Goal: Information Seeking & Learning: Learn about a topic

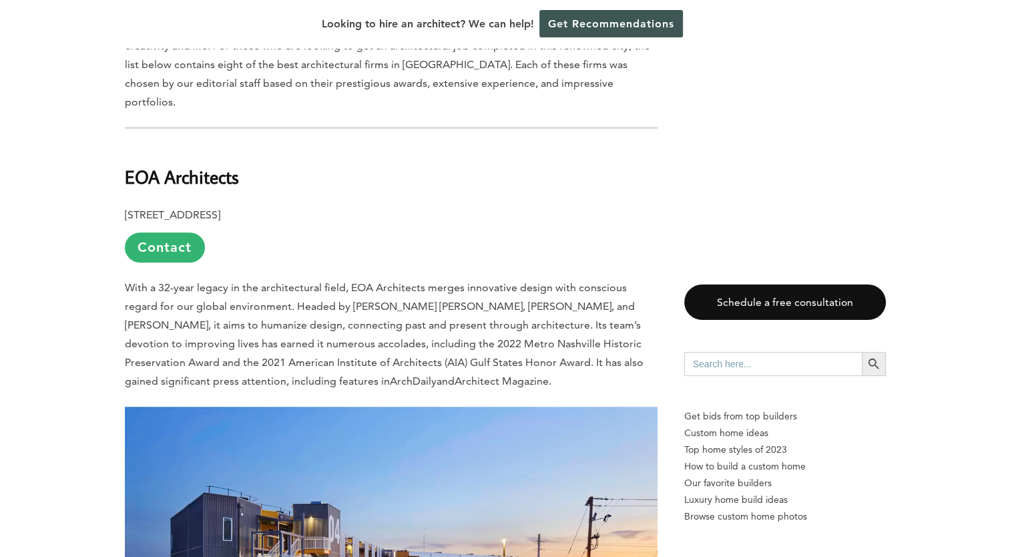
scroll to position [659, 0]
drag, startPoint x: 125, startPoint y: 128, endPoint x: 241, endPoint y: 132, distance: 116.2
click at [241, 145] on h2 "EOA Architects" at bounding box center [391, 168] width 533 height 46
copy b "EOA Architects"
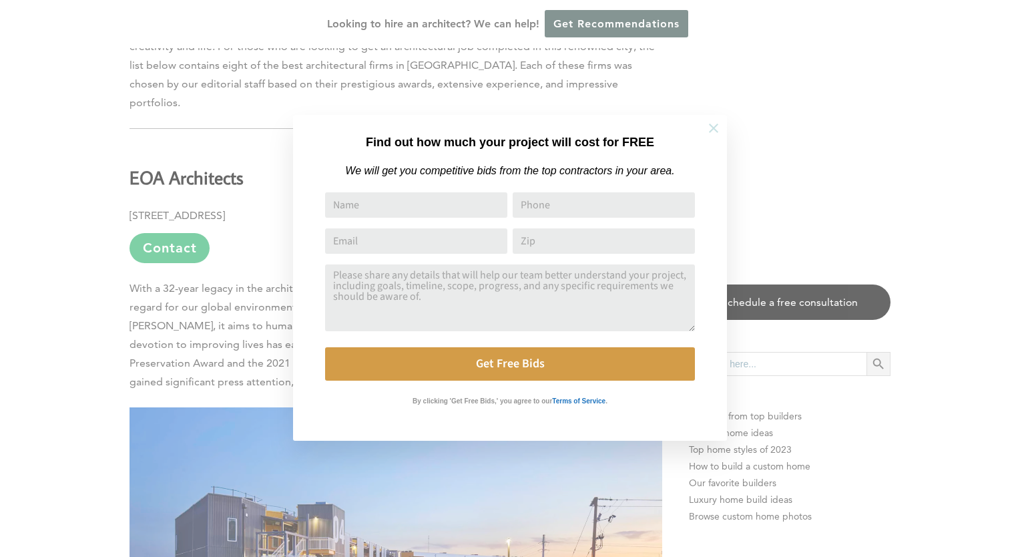
click at [709, 127] on icon at bounding box center [713, 128] width 15 height 15
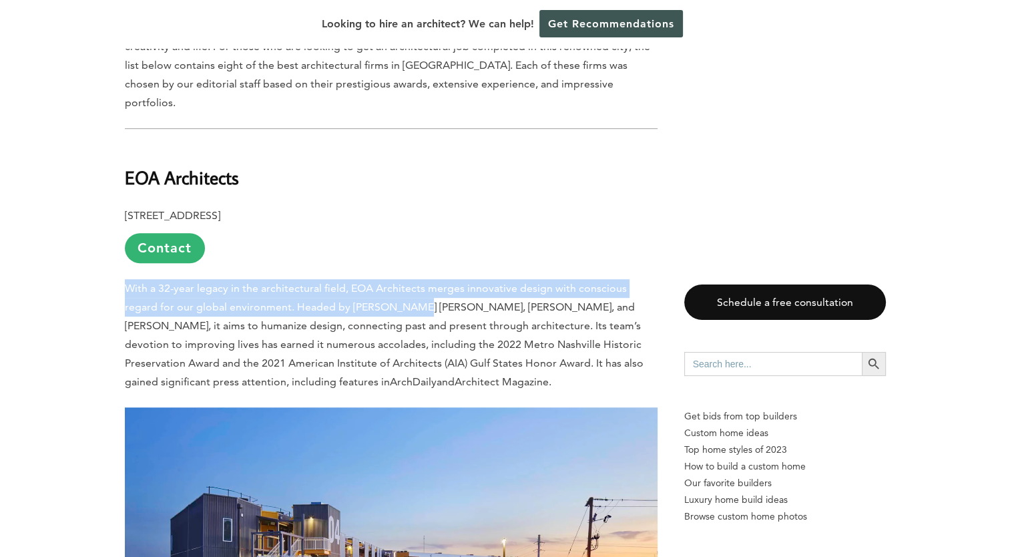
drag, startPoint x: 124, startPoint y: 236, endPoint x: 369, endPoint y: 248, distance: 245.3
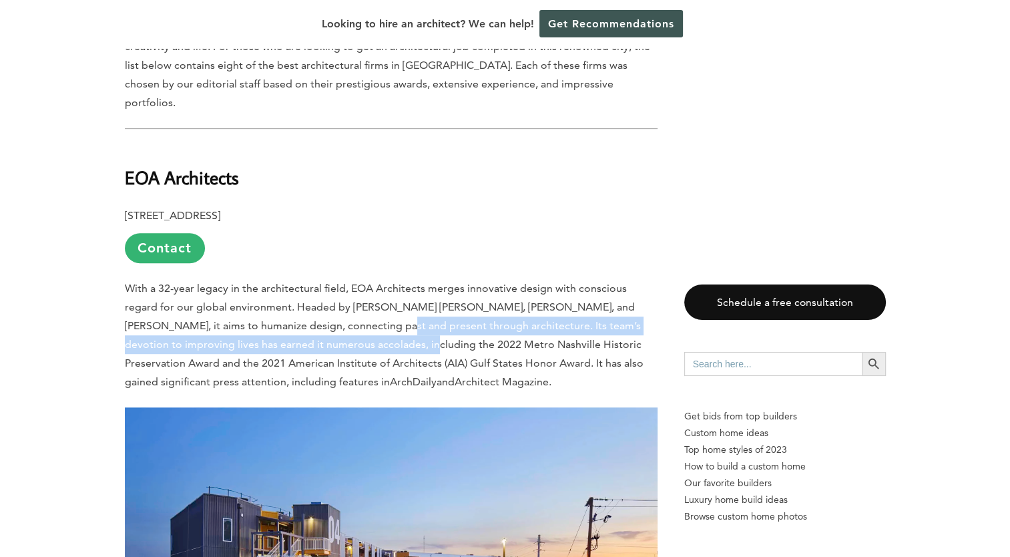
drag, startPoint x: 369, startPoint y: 248, endPoint x: 324, endPoint y: 285, distance: 58.3
click at [324, 285] on p "With a 32-year legacy in the architectural field, EOA Architects merges innovat…" at bounding box center [391, 335] width 533 height 112
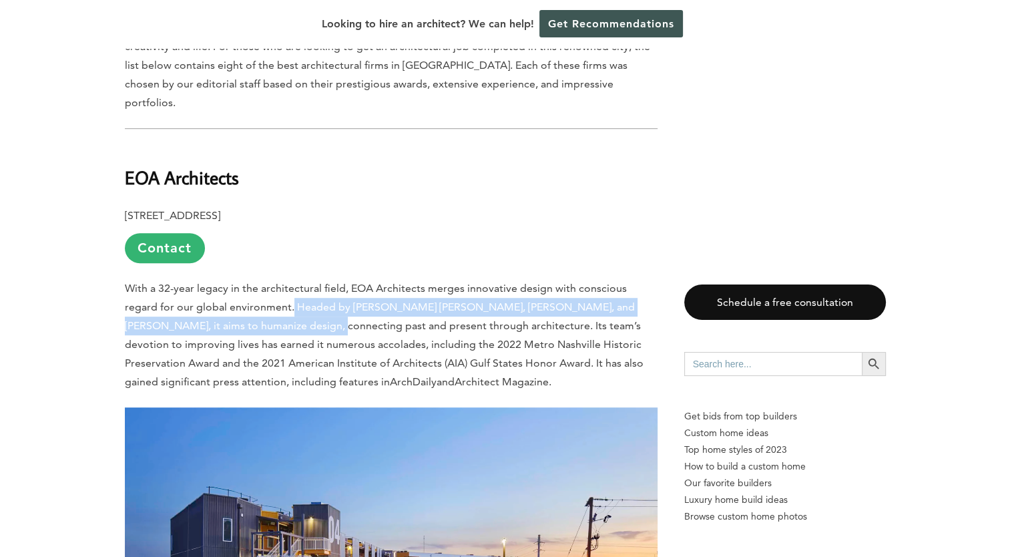
drag, startPoint x: 324, startPoint y: 285, endPoint x: 256, endPoint y: 266, distance: 70.0
click at [256, 279] on p "With a 32-year legacy in the architectural field, EOA Architects merges innovat…" at bounding box center [391, 335] width 533 height 112
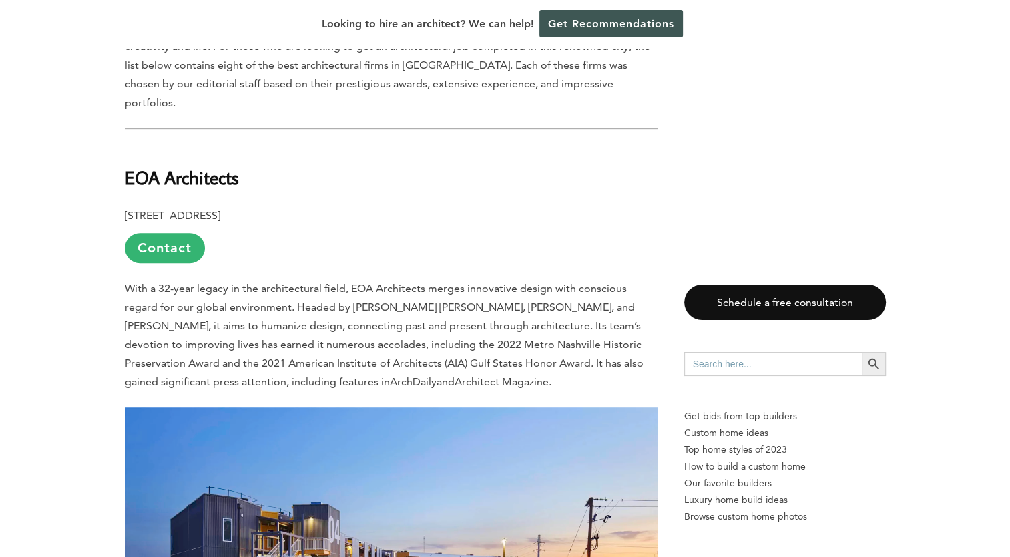
drag, startPoint x: 256, startPoint y: 266, endPoint x: 104, endPoint y: 266, distance: 152.3
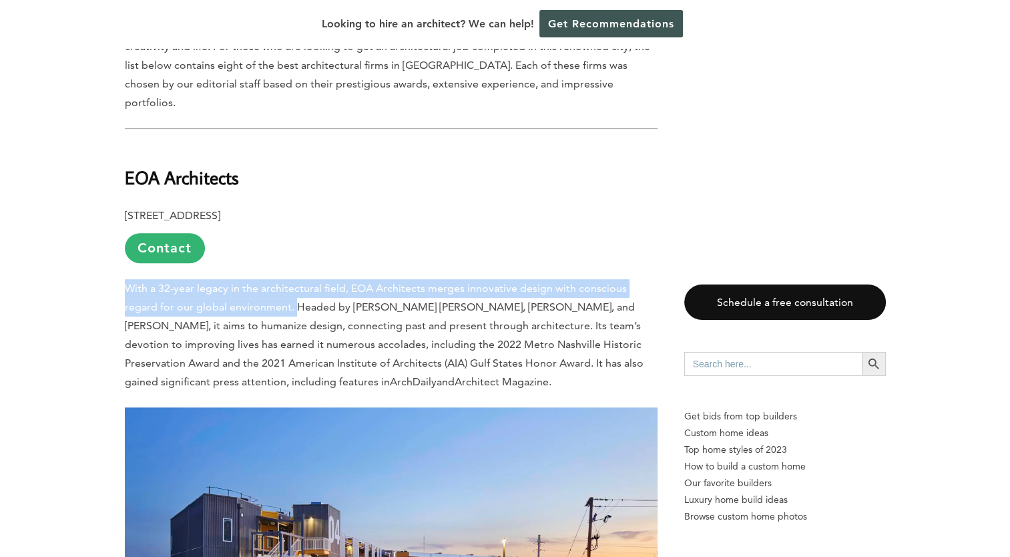
drag, startPoint x: 123, startPoint y: 237, endPoint x: 258, endPoint y: 257, distance: 137.0
copy span "With a 32-year legacy in the architectural field, EOA Architects merges innovat…"
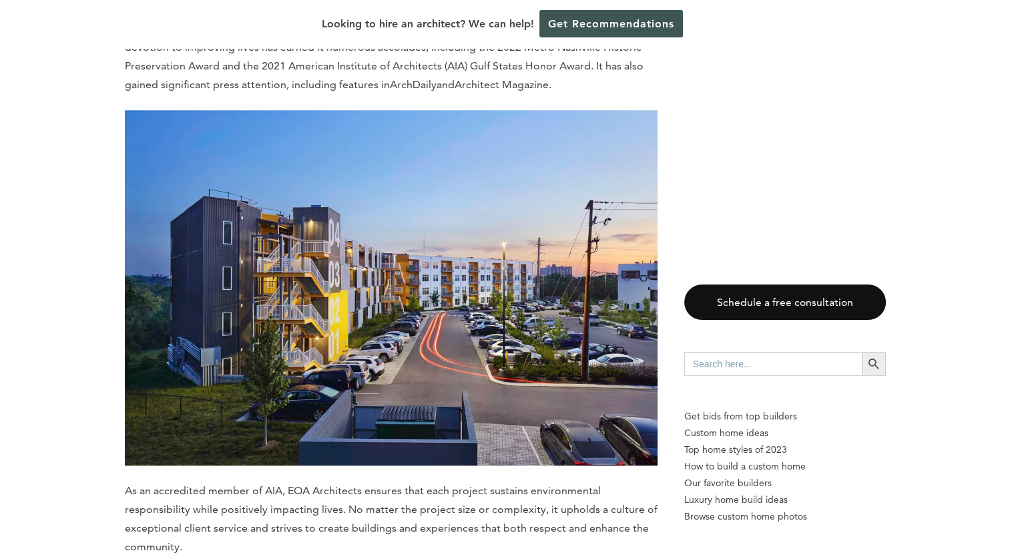
scroll to position [948, 0]
